Goal: Transaction & Acquisition: Purchase product/service

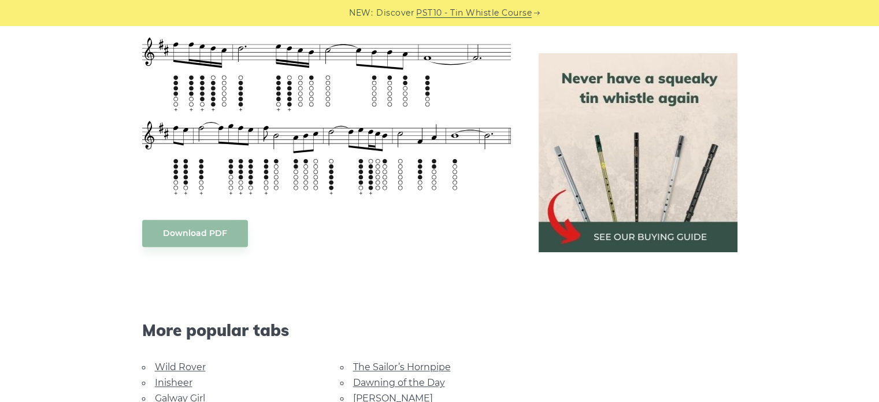
scroll to position [777, 0]
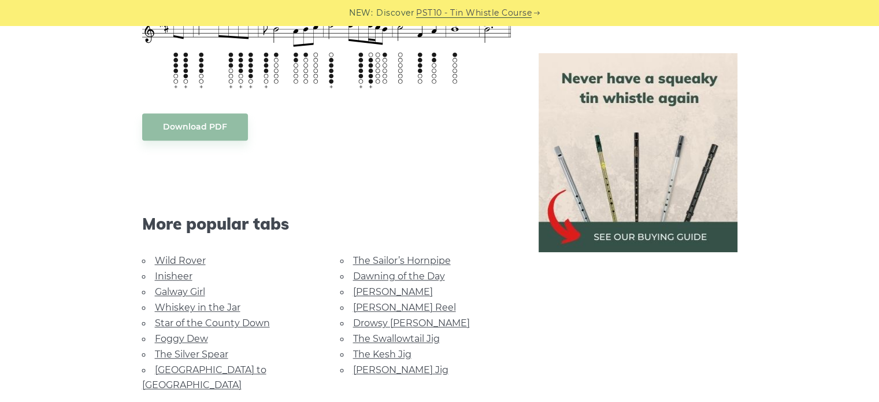
click at [648, 235] on img at bounding box center [638, 152] width 199 height 199
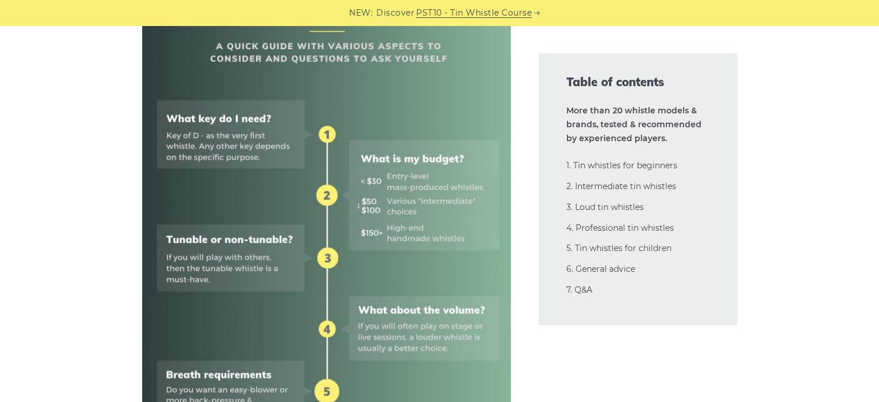
scroll to position [509, 0]
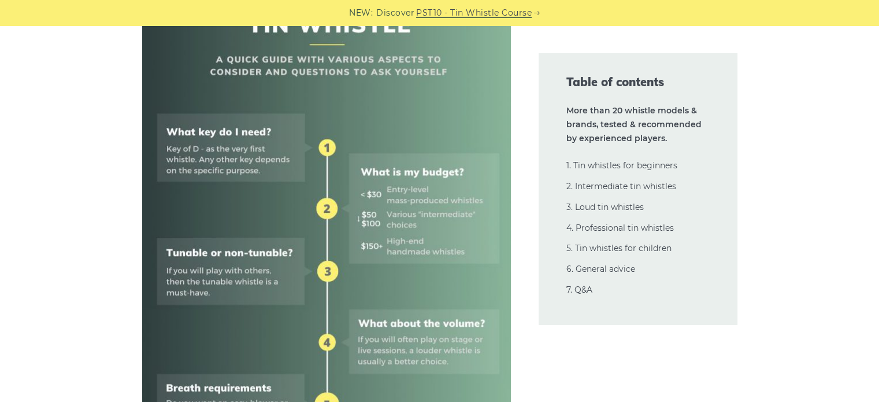
click at [220, 145] on img at bounding box center [326, 318] width 369 height 738
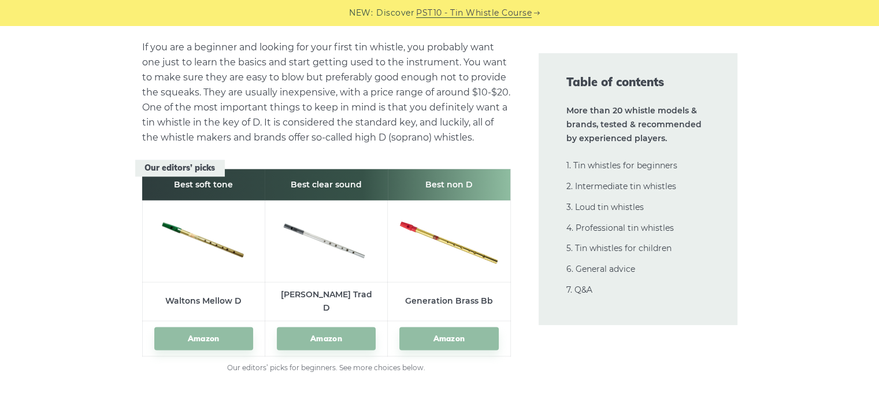
scroll to position [1619, 0]
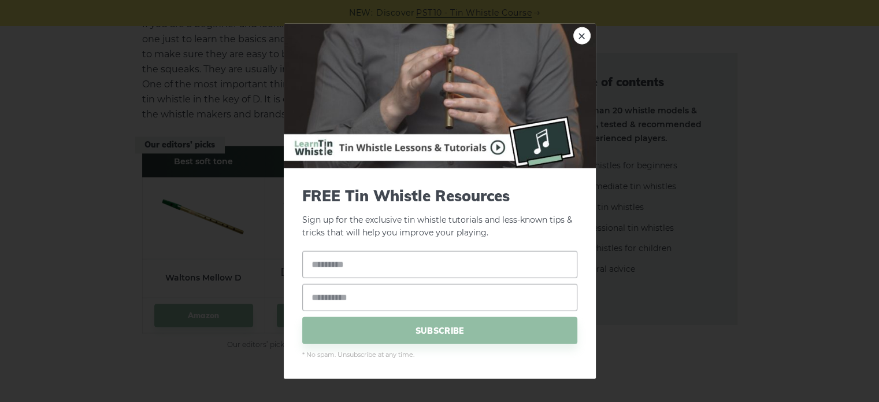
click at [496, 146] on img at bounding box center [440, 95] width 312 height 145
click at [340, 268] on input "text" at bounding box center [439, 264] width 275 height 27
click at [865, 40] on div "× FREE Tin Whistle Resources Sign up for the exclusive tin whistle tutorials an…" at bounding box center [439, 201] width 879 height 402
click at [582, 36] on link "×" at bounding box center [581, 35] width 17 height 17
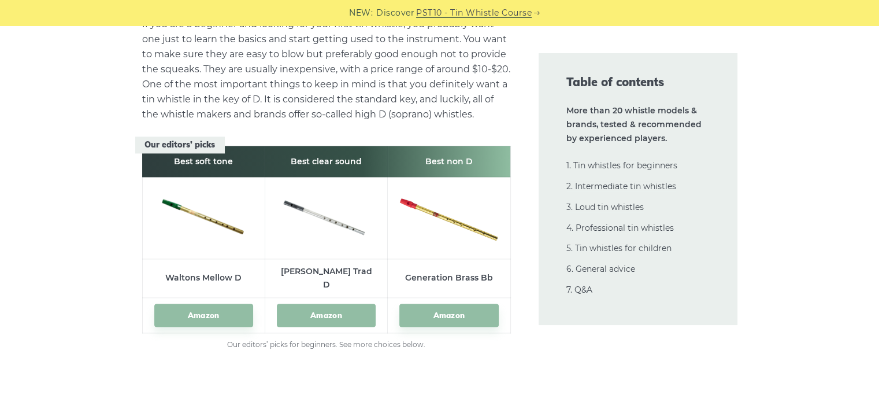
click at [327, 303] on link "Amazon" at bounding box center [326, 315] width 99 height 24
